Goal: Information Seeking & Learning: Find specific fact

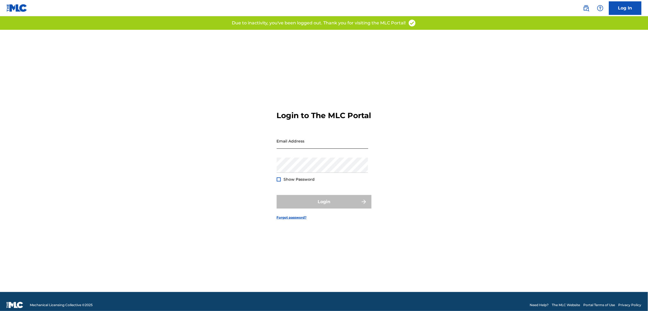
drag, startPoint x: 0, startPoint y: 0, endPoint x: 298, endPoint y: 148, distance: 332.5
click at [298, 148] on input "Email Address" at bounding box center [323, 140] width 92 height 15
type input "[PERSON_NAME][EMAIL_ADDRESS][PERSON_NAME][DOMAIN_NAME]"
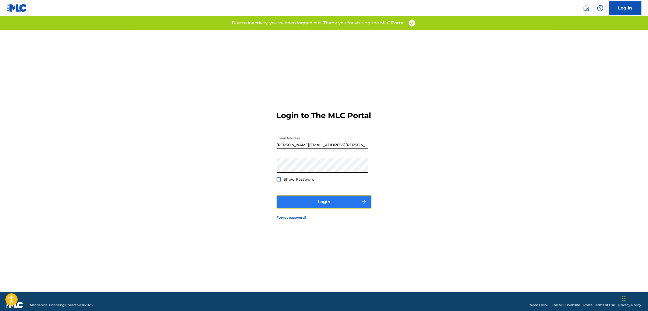
click at [313, 208] on button "Login" at bounding box center [324, 202] width 95 height 14
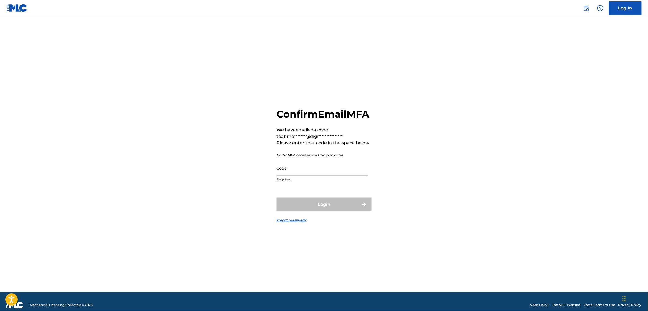
click at [327, 176] on input "Code" at bounding box center [323, 167] width 92 height 15
paste input "830882"
type input "830882"
click at [277, 198] on button "Login" at bounding box center [324, 205] width 95 height 14
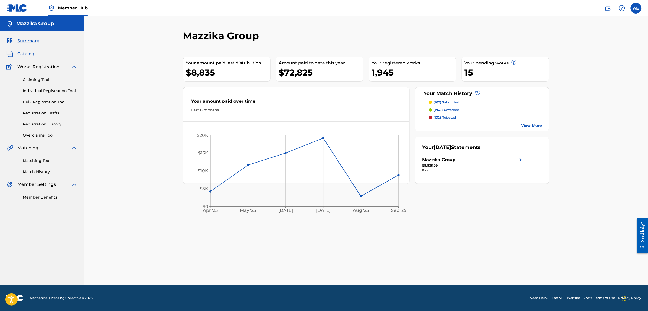
click at [27, 53] on span "Catalog" at bounding box center [25, 54] width 17 height 6
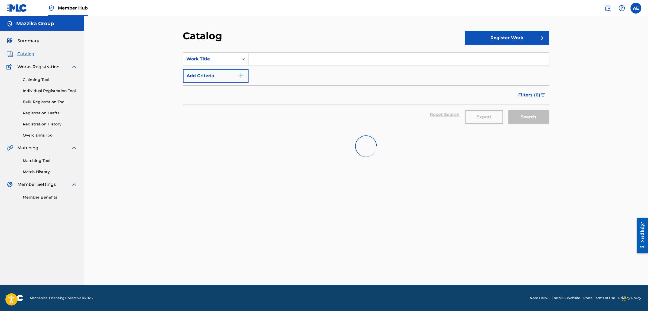
click at [268, 58] on input "Search Form" at bounding box center [399, 59] width 300 height 13
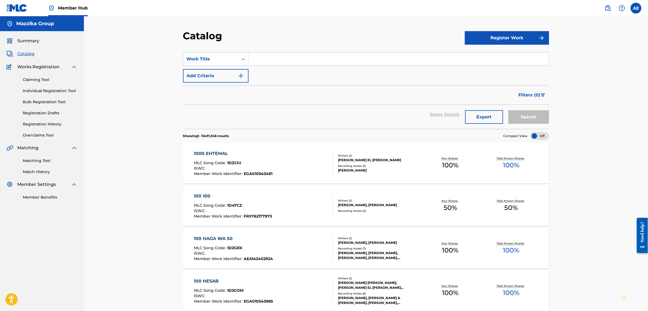
paste input "Aam El Fetewa"
type input "Aam El Fetewa"
click at [508, 110] on button "Search" at bounding box center [528, 117] width 41 height 14
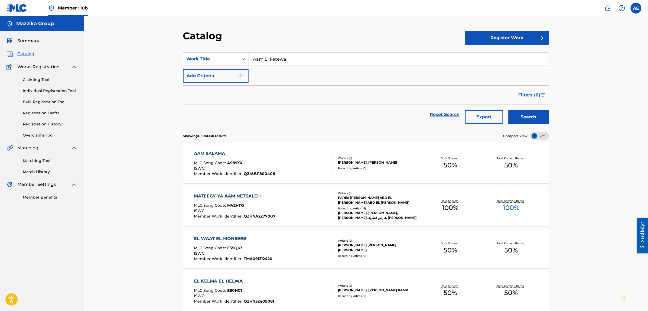
drag, startPoint x: 219, startPoint y: 57, endPoint x: 169, endPoint y: 57, distance: 49.3
click at [172, 57] on div "Catalog Register Work SearchWithCriteria60087b31-b8a4-404e-a401-1d1db3f054cf Wo…" at bounding box center [366, 305] width 564 height 578
click at [238, 77] on img "Search Form" at bounding box center [241, 76] width 6 height 6
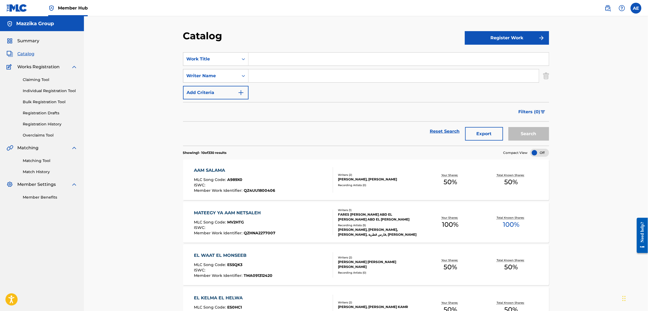
click at [241, 76] on icon "Search Form" at bounding box center [243, 75] width 5 height 5
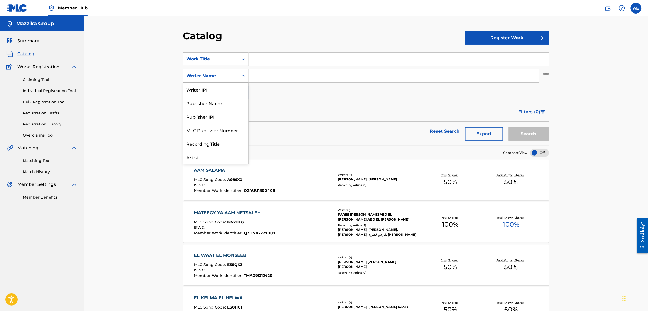
scroll to position [27, 0]
click at [279, 71] on input "Search Form" at bounding box center [394, 75] width 290 height 13
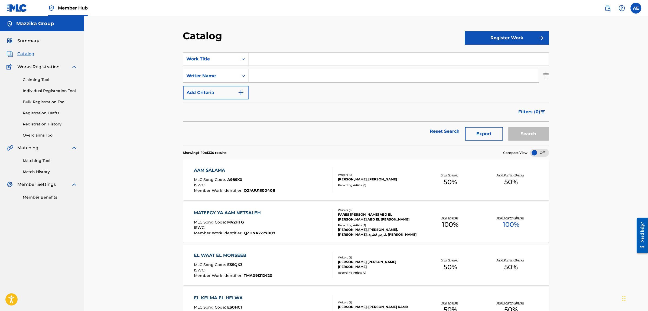
paste input "El [PERSON_NAME] Amer [PERSON_NAME]"
drag, startPoint x: 322, startPoint y: 75, endPoint x: 345, endPoint y: 76, distance: 23.0
click at [345, 76] on input "El [PERSON_NAME] Amer [PERSON_NAME]" at bounding box center [394, 75] width 290 height 13
click at [252, 77] on input "El [PERSON_NAME] [PERSON_NAME]" at bounding box center [394, 75] width 290 height 13
paste input "HANI"
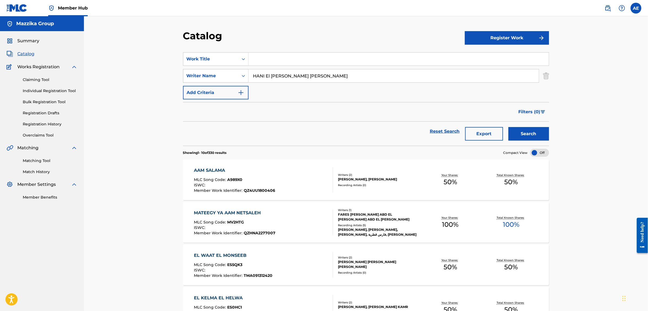
drag, startPoint x: 255, startPoint y: 76, endPoint x: 217, endPoint y: 76, distance: 38.4
click at [217, 76] on div "SearchWithCriteria501267ee-598a-483b-bb3b-31fab967c2c4 Writer Name [PERSON_NAME…" at bounding box center [366, 76] width 366 height 14
click at [370, 75] on input "HANI El [PERSON_NAME] [PERSON_NAME]" at bounding box center [394, 75] width 290 height 13
click at [508, 127] on button "Search" at bounding box center [528, 134] width 41 height 14
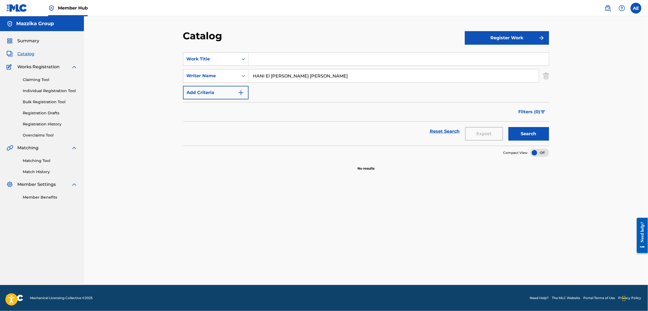
drag, startPoint x: 340, startPoint y: 76, endPoint x: 287, endPoint y: 79, distance: 53.4
click at [287, 79] on input "HANI El [PERSON_NAME] [PERSON_NAME]" at bounding box center [394, 75] width 290 height 13
drag, startPoint x: 271, startPoint y: 75, endPoint x: 267, endPoint y: 76, distance: 4.4
click at [267, 76] on input "HANI El Farouk" at bounding box center [394, 75] width 290 height 13
type input "[PERSON_NAME]"
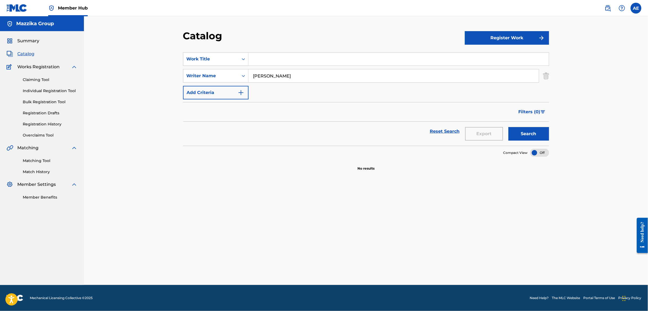
click at [508, 127] on button "Search" at bounding box center [528, 134] width 41 height 14
